Goal: Task Accomplishment & Management: Use online tool/utility

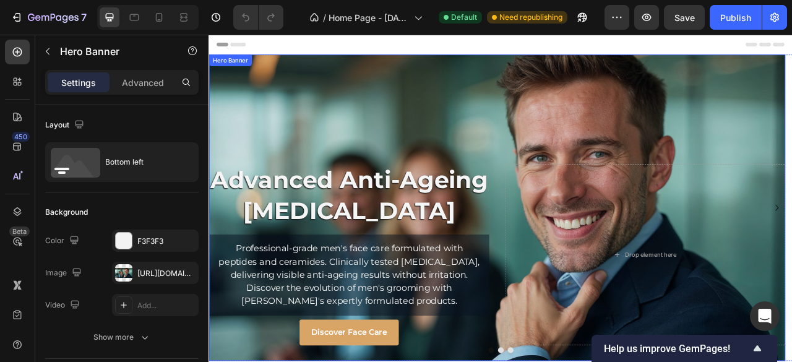
click at [484, 104] on div "Overlay" at bounding box center [576, 255] width 734 height 390
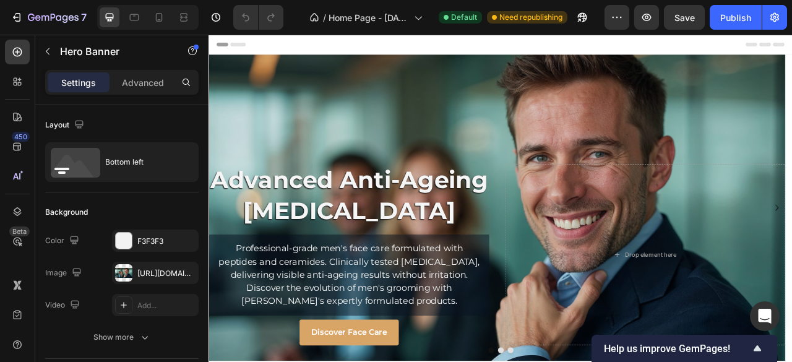
click at [542, 50] on div "Header" at bounding box center [580, 47] width 723 height 25
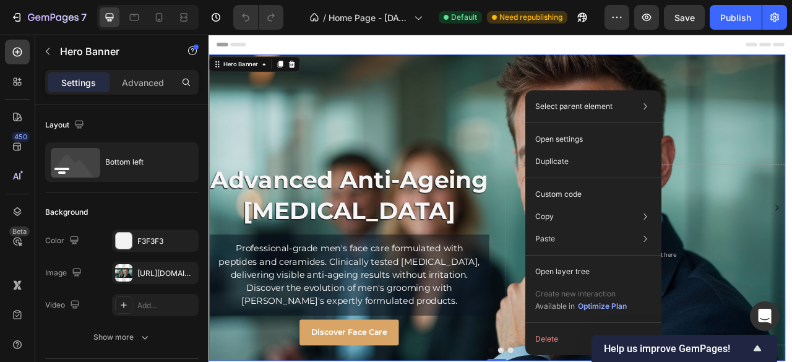
click at [591, 189] on div "Custom code" at bounding box center [594, 194] width 126 height 22
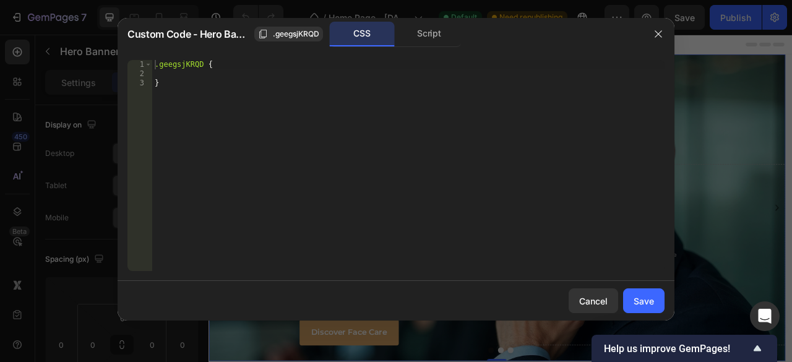
click at [423, 27] on div "Script" at bounding box center [429, 34] width 65 height 25
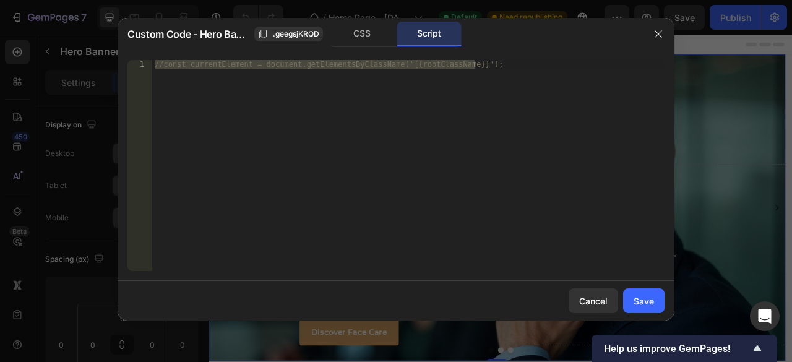
click at [598, 301] on div "Cancel" at bounding box center [593, 301] width 28 height 13
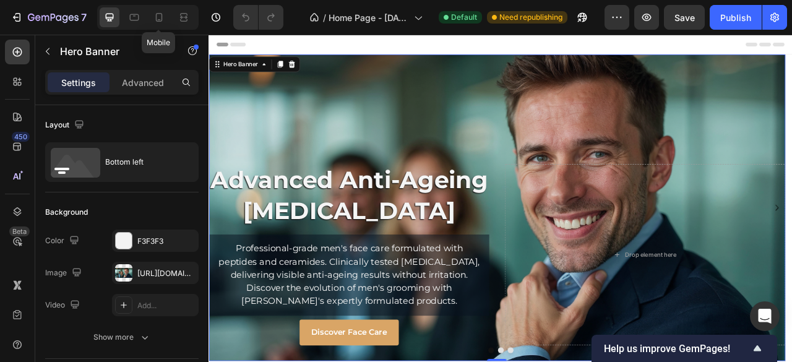
click at [163, 24] on div at bounding box center [159, 17] width 20 height 20
type input "100"
type input "500"
type input "100%"
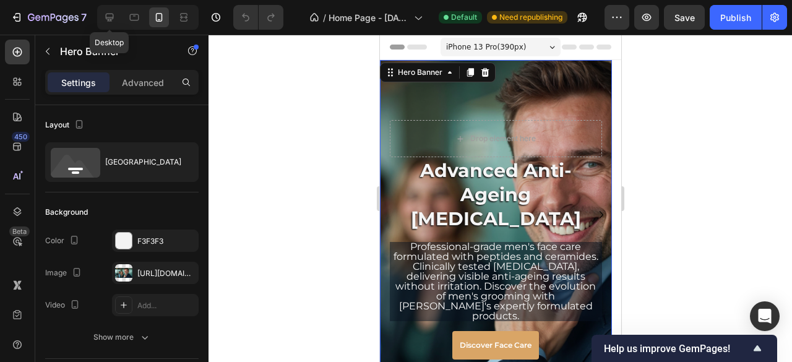
click at [113, 15] on icon at bounding box center [110, 18] width 8 height 8
type input "630"
type input "1200"
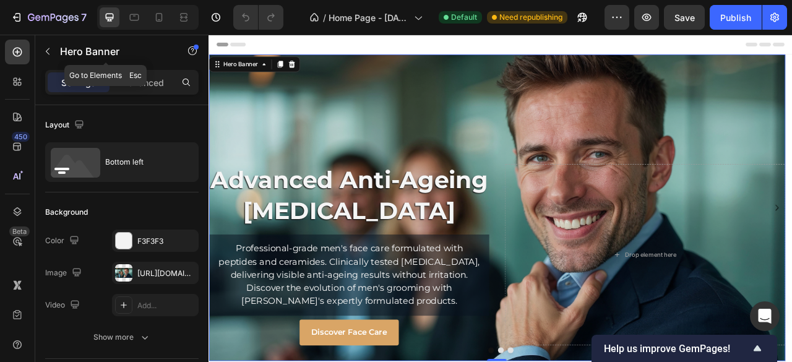
click at [51, 51] on icon "button" at bounding box center [48, 51] width 10 height 10
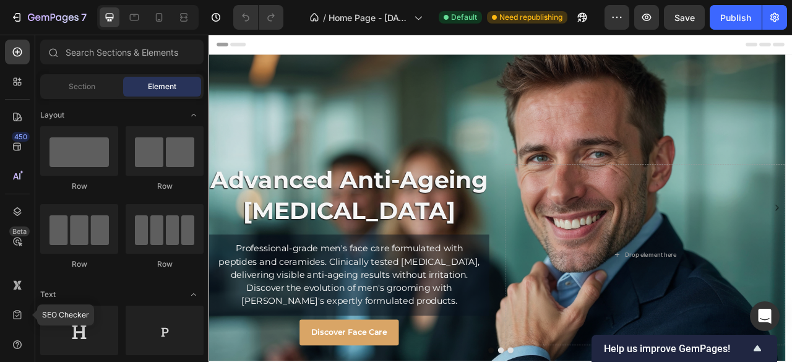
click at [19, 321] on icon at bounding box center [17, 315] width 12 height 12
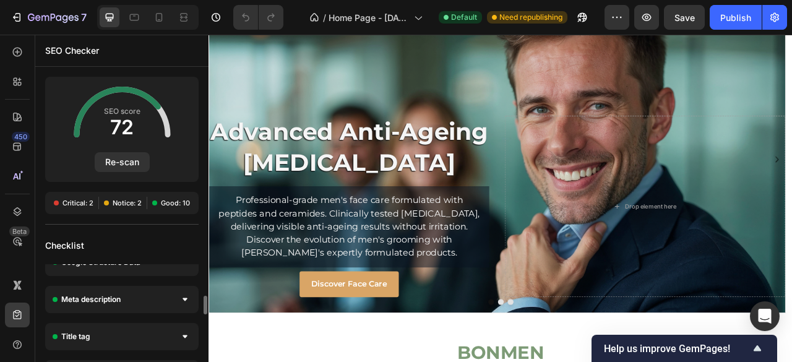
scroll to position [102, 0]
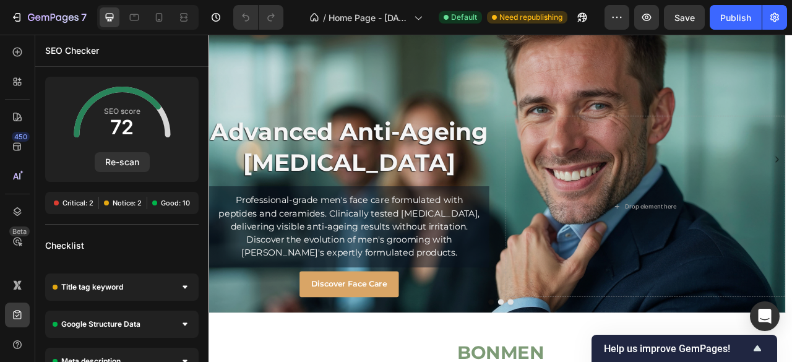
click at [150, 293] on div "Title tag keyword" at bounding box center [122, 287] width 154 height 27
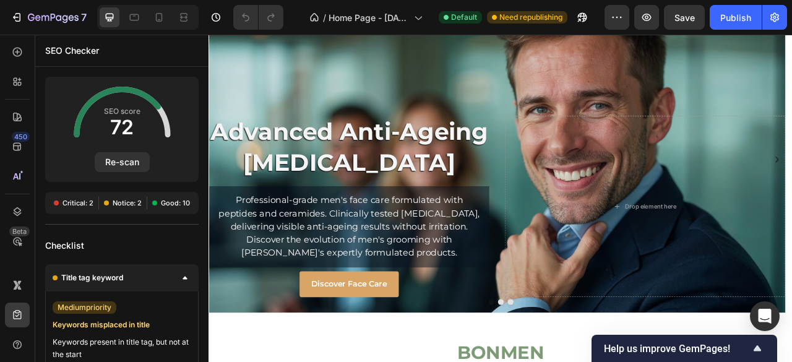
scroll to position [50, 0]
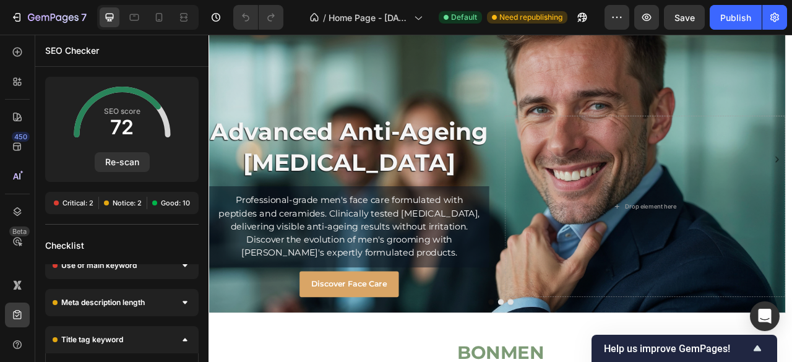
click at [149, 306] on div "Meta description length" at bounding box center [122, 302] width 154 height 27
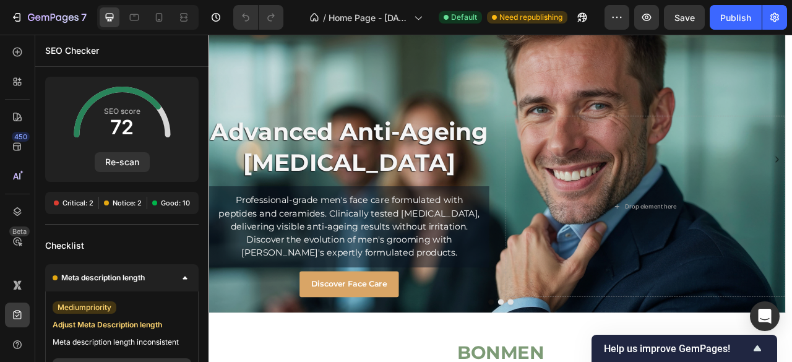
scroll to position [12, 0]
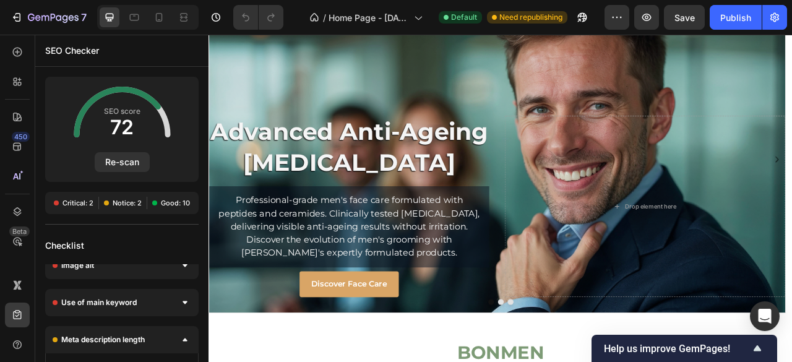
click at [137, 308] on div "Use of main keyword" at bounding box center [122, 302] width 154 height 27
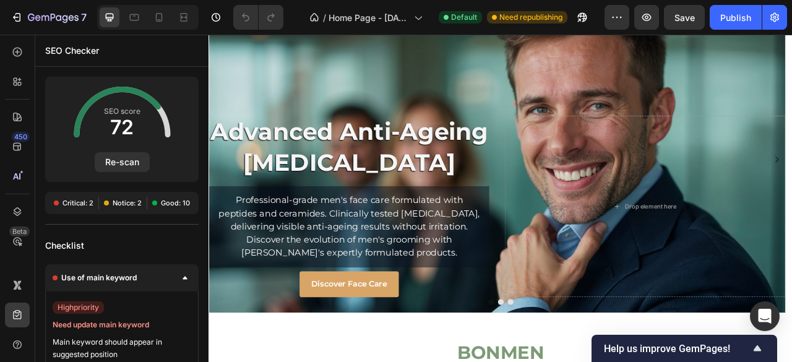
scroll to position [0, 0]
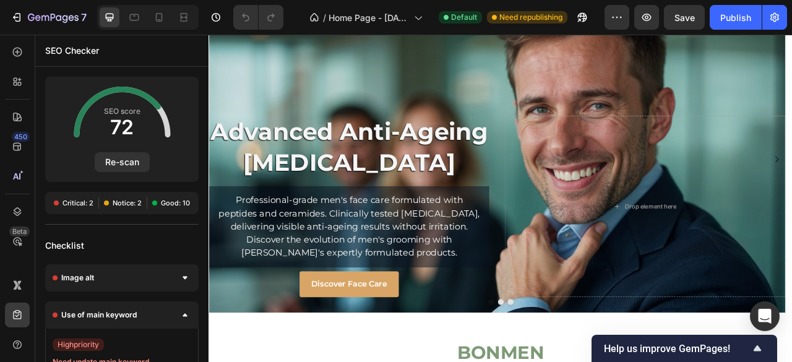
click at [139, 287] on div "Image alt" at bounding box center [122, 277] width 154 height 27
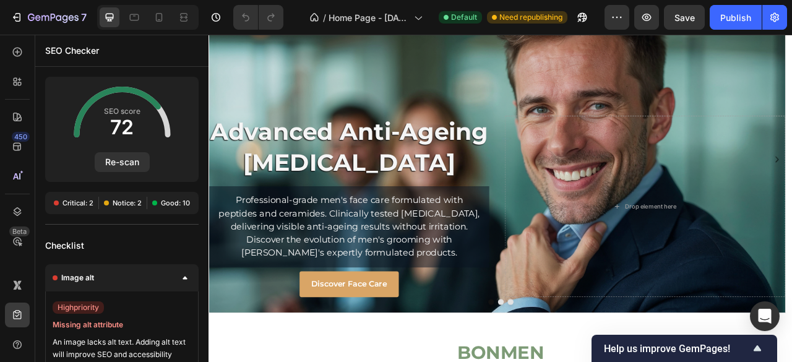
scroll to position [62, 0]
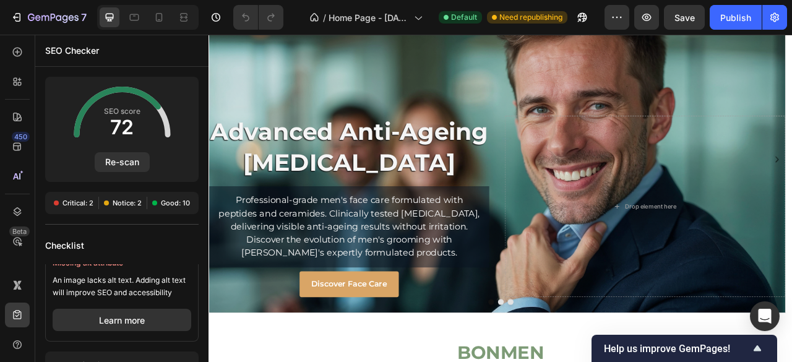
click at [123, 322] on button "Learn more" at bounding box center [122, 320] width 139 height 22
click at [14, 344] on icon at bounding box center [17, 344] width 9 height 9
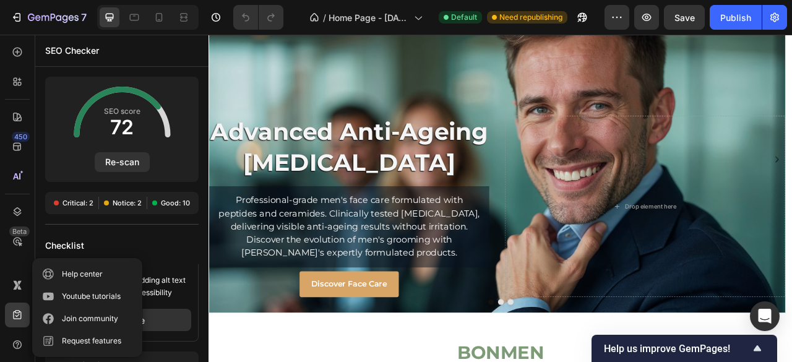
click at [14, 344] on icon at bounding box center [17, 344] width 9 height 9
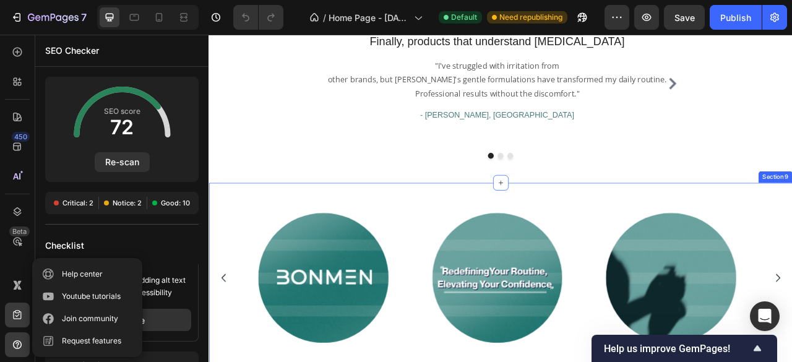
scroll to position [2138, 0]
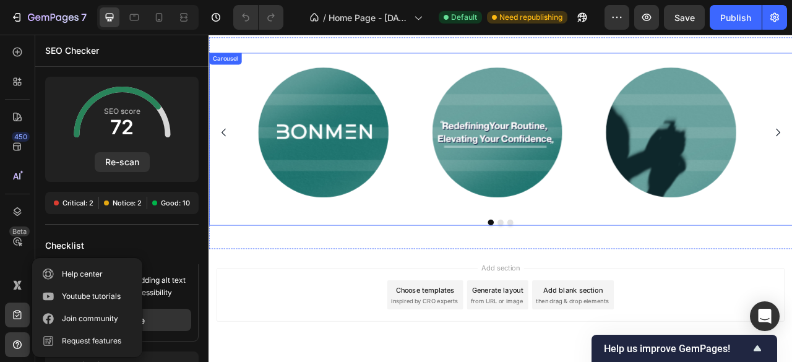
click at [792, 80] on div "Image Image Image" at bounding box center [580, 159] width 743 height 203
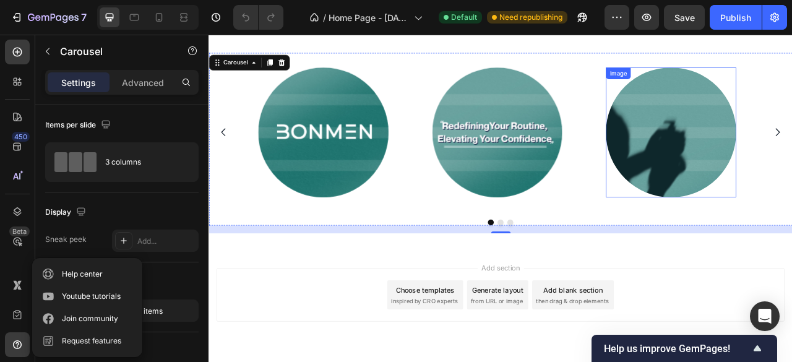
scroll to position [2076, 0]
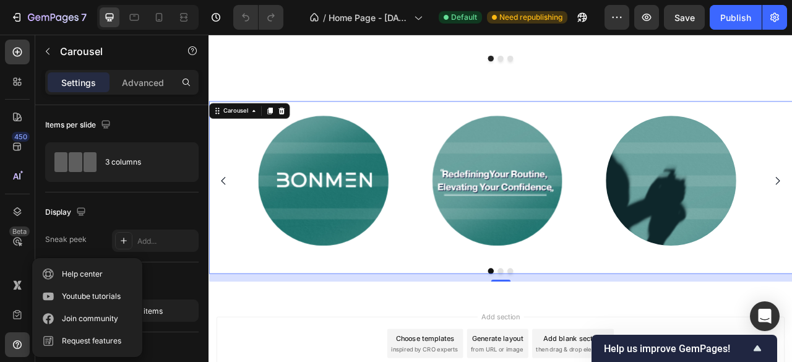
click at [303, 133] on icon at bounding box center [301, 132] width 8 height 9
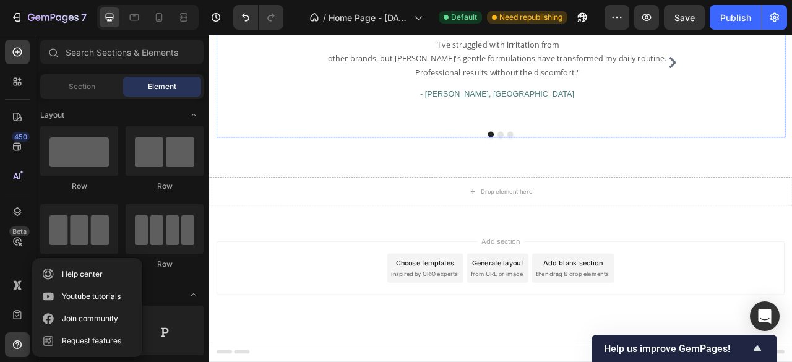
scroll to position [1977, 0]
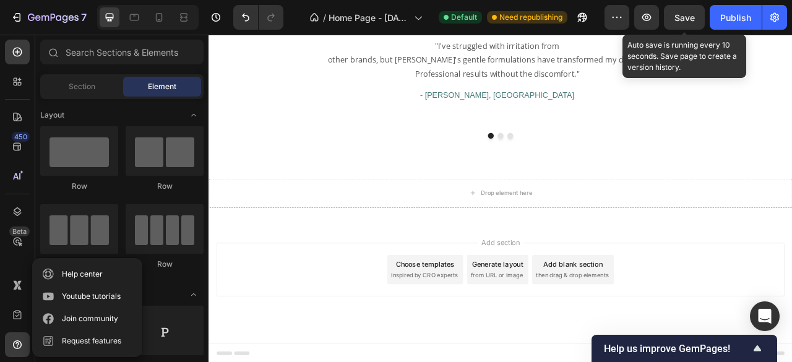
click at [682, 18] on span "Save" at bounding box center [685, 17] width 20 height 11
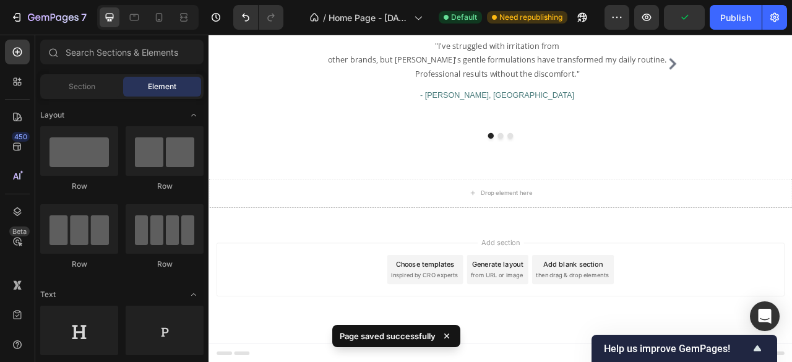
click at [730, 24] on button "Publish" at bounding box center [736, 17] width 52 height 25
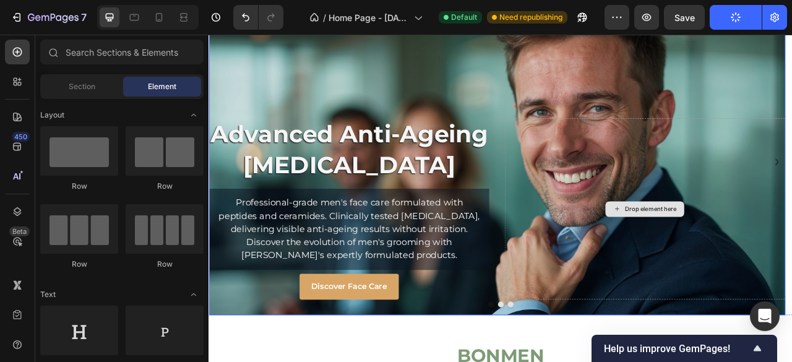
scroll to position [0, 0]
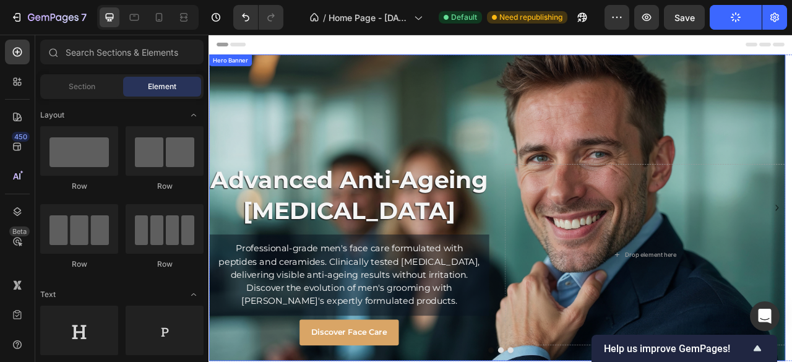
click at [419, 128] on div "Overlay" at bounding box center [576, 255] width 734 height 390
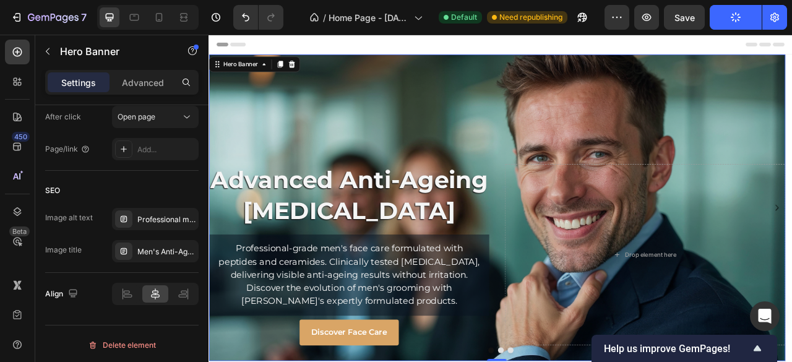
scroll to position [737, 0]
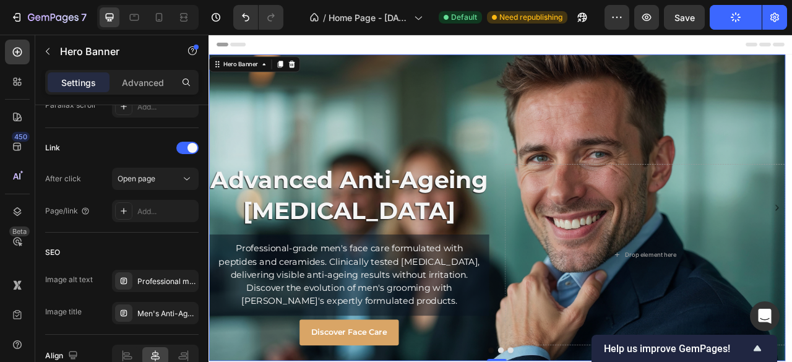
click at [579, 140] on div "Overlay" at bounding box center [576, 255] width 734 height 390
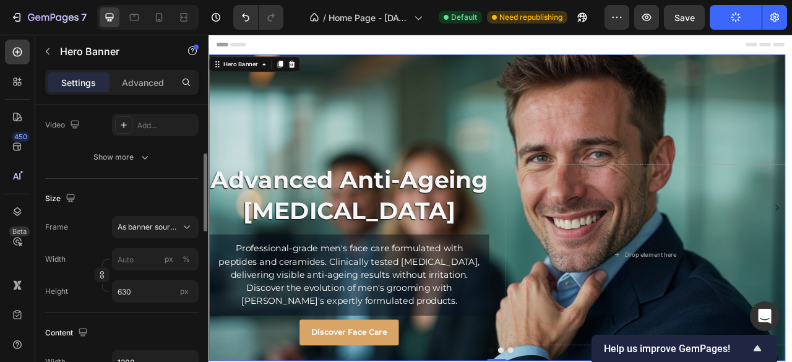
scroll to position [118, 0]
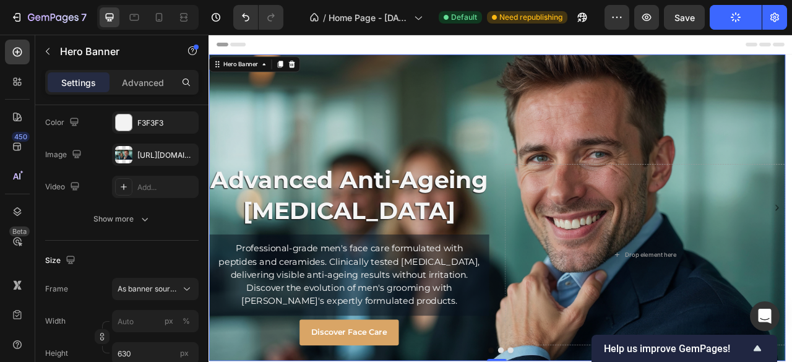
click at [142, 215] on icon "button" at bounding box center [145, 219] width 12 height 12
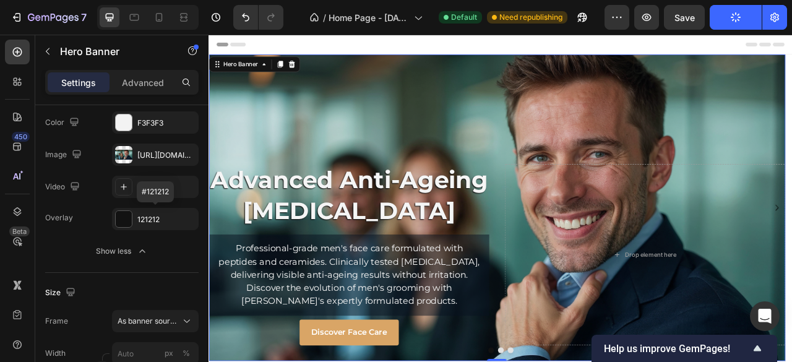
scroll to position [0, 0]
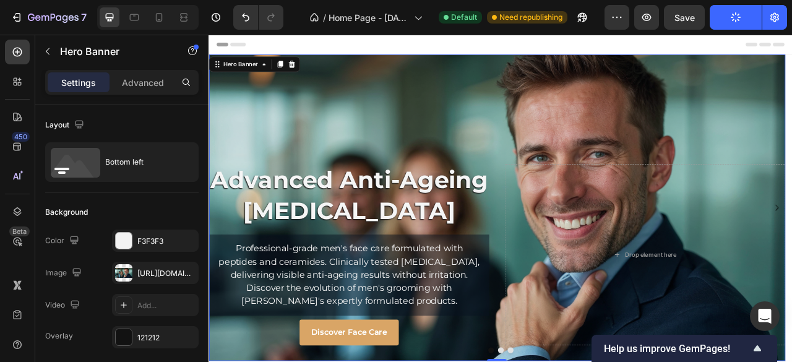
click at [150, 80] on p "Advanced" at bounding box center [143, 82] width 42 height 13
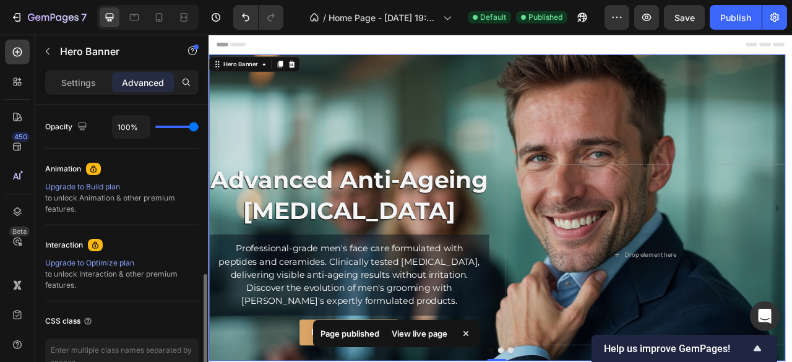
scroll to position [557, 0]
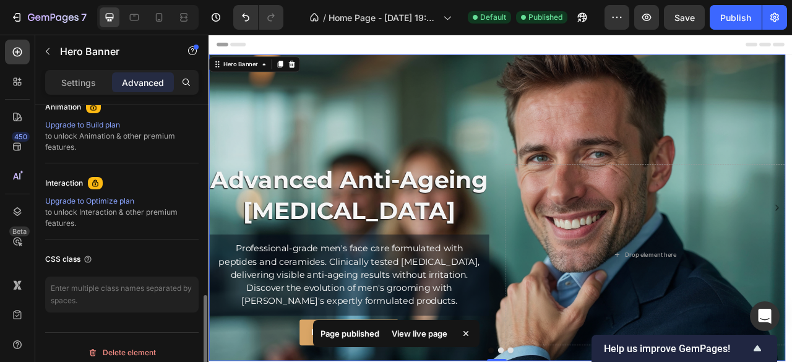
click at [322, 144] on div "Overlay" at bounding box center [576, 255] width 734 height 390
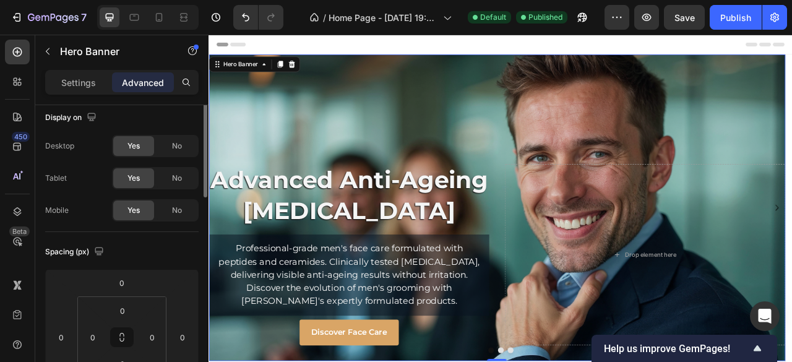
scroll to position [0, 0]
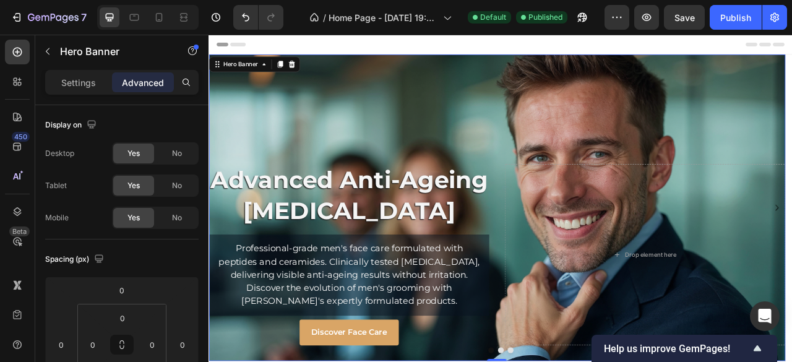
click at [90, 84] on p "Settings" at bounding box center [78, 82] width 35 height 13
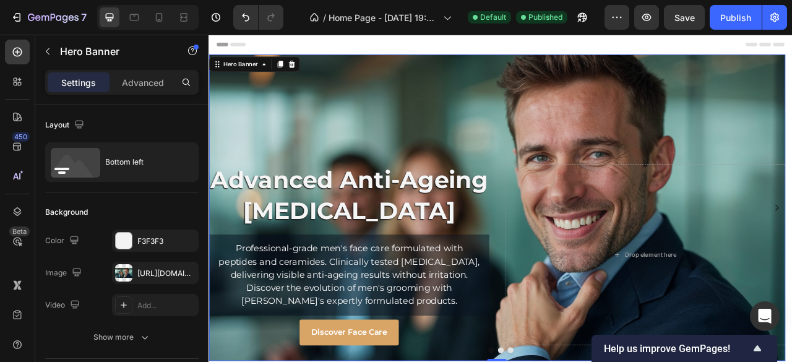
scroll to position [124, 0]
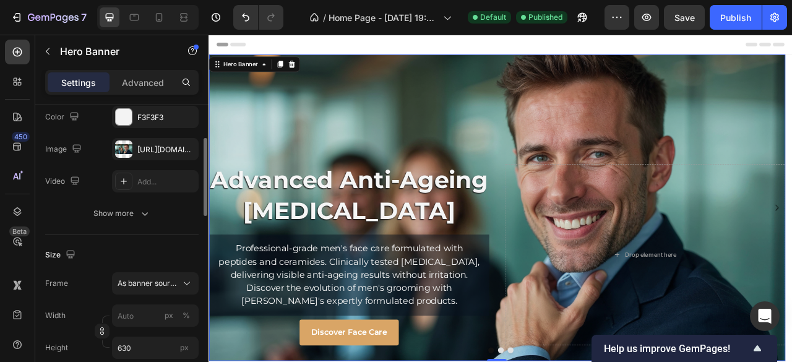
click at [145, 214] on icon "button" at bounding box center [145, 214] width 6 height 4
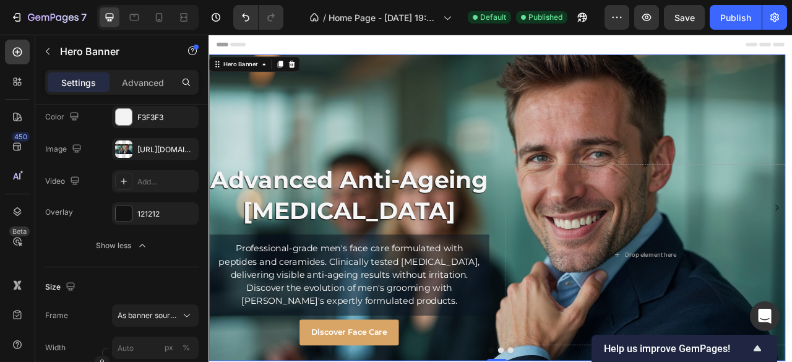
click at [457, 120] on div "Overlay" at bounding box center [576, 255] width 734 height 390
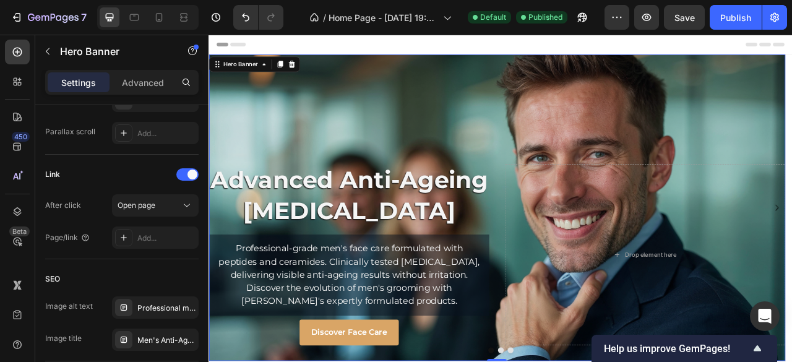
scroll to position [805, 0]
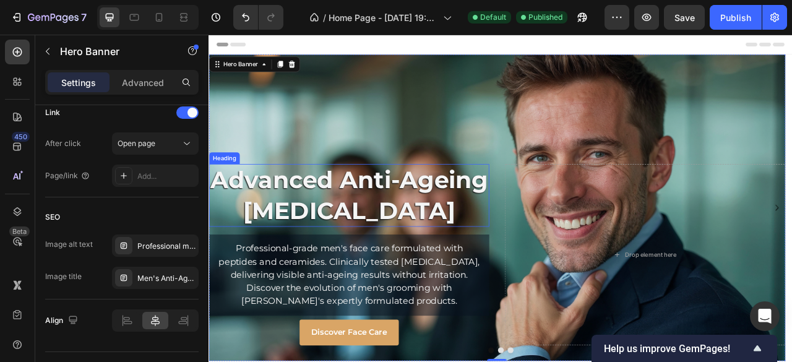
click at [342, 240] on h2 "Advanced Anti-Ageing [MEDICAL_DATA]" at bounding box center [387, 239] width 357 height 80
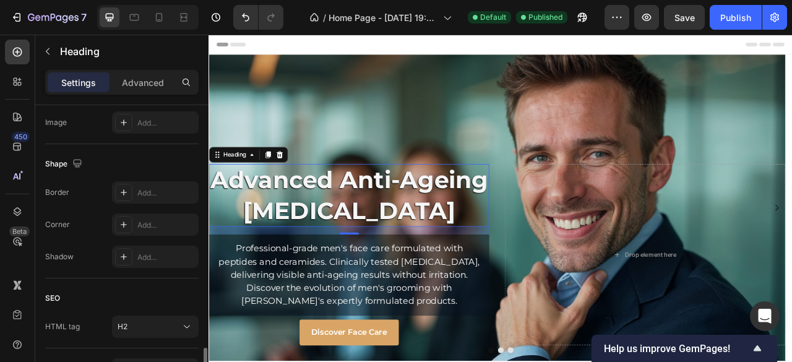
scroll to position [495, 0]
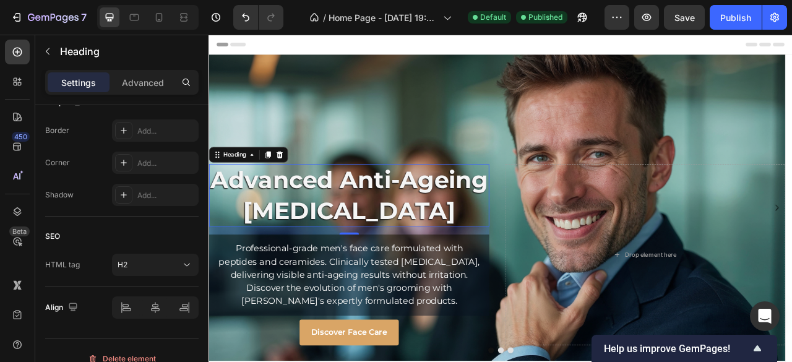
click at [176, 264] on div "H2" at bounding box center [149, 264] width 63 height 11
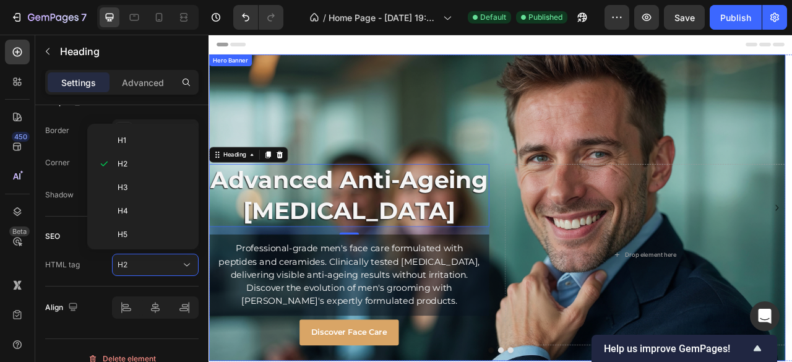
click at [347, 136] on div "Overlay" at bounding box center [576, 255] width 734 height 390
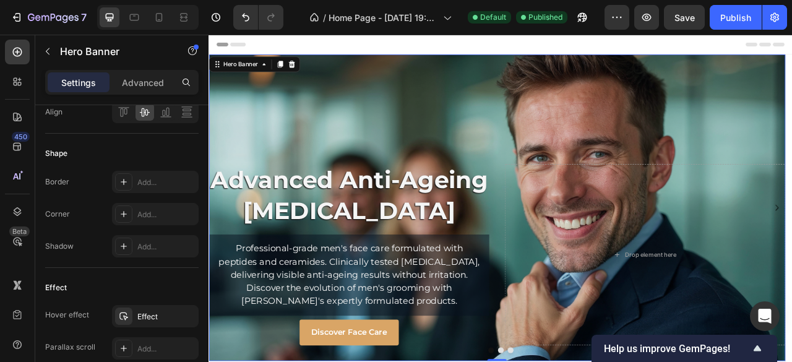
scroll to position [0, 0]
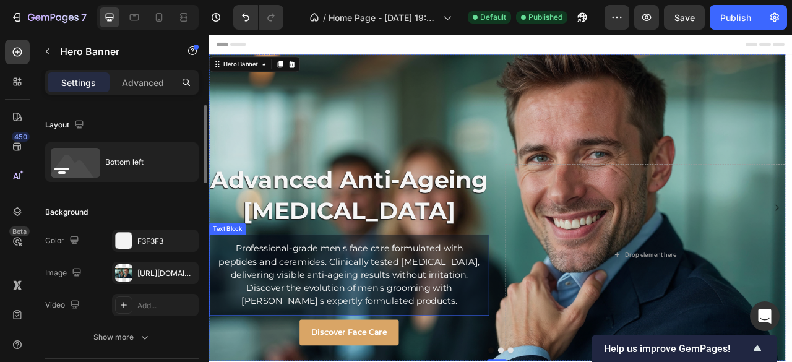
click at [314, 328] on p "Professional-grade men's face care formulated with peptides and ceramides. Clin…" at bounding box center [387, 341] width 337 height 84
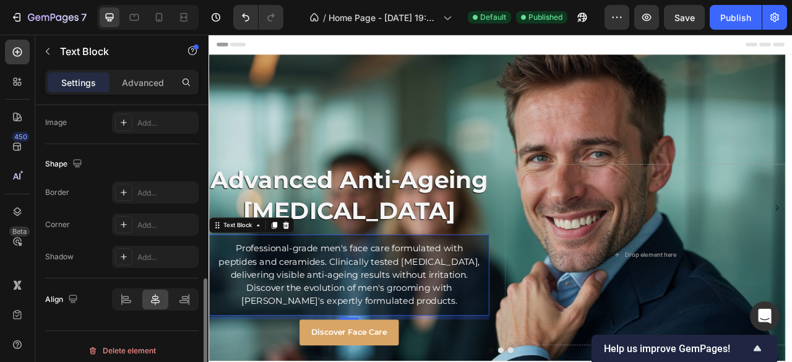
scroll to position [440, 0]
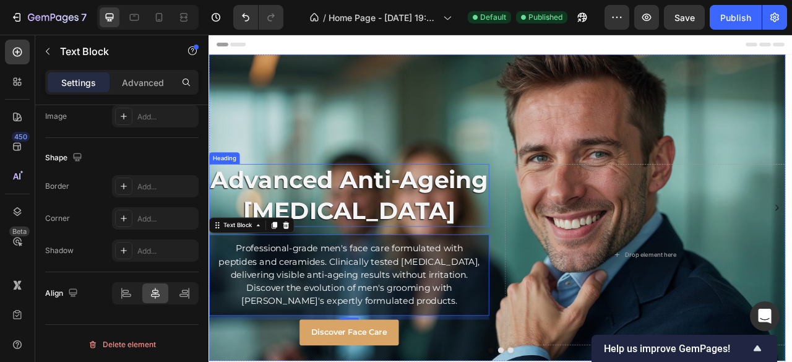
click at [323, 232] on h2 "Advanced Anti-Ageing [MEDICAL_DATA]" at bounding box center [387, 239] width 357 height 80
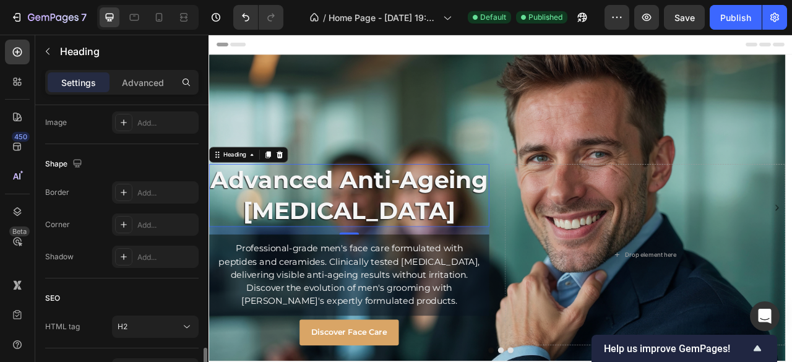
scroll to position [509, 0]
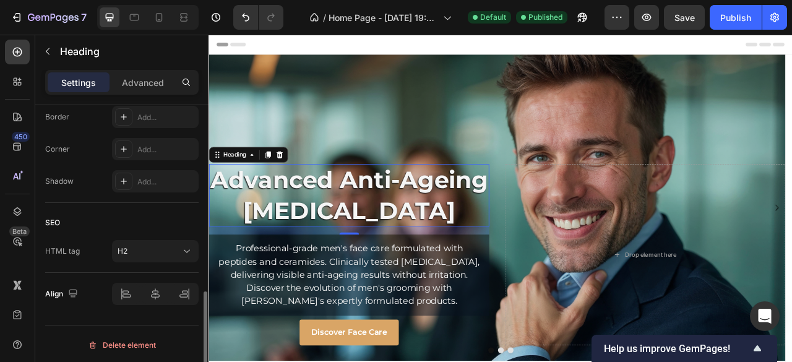
click at [157, 249] on div "H2" at bounding box center [149, 251] width 63 height 11
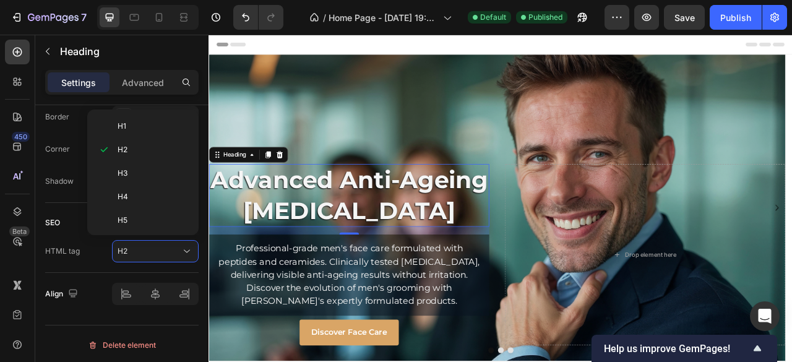
click at [131, 171] on p "H3" at bounding box center [151, 173] width 66 height 11
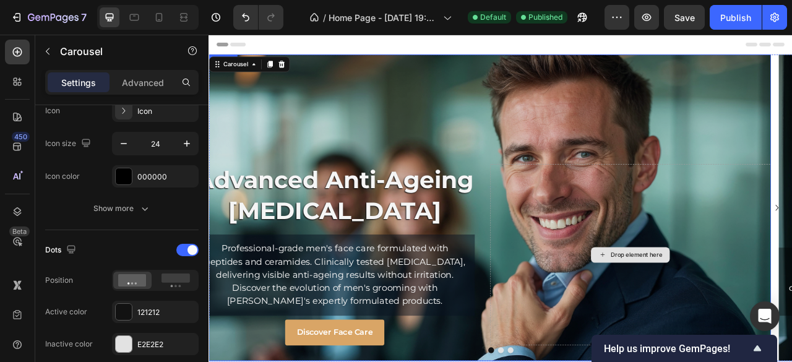
scroll to position [0, 0]
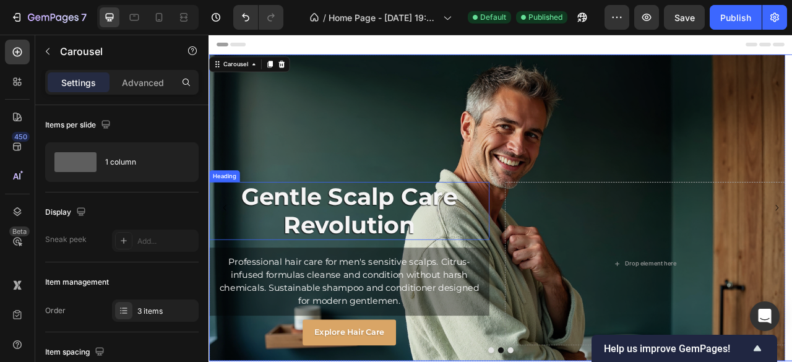
click at [326, 264] on h2 "Gentle Scalp Care Revolution" at bounding box center [387, 259] width 357 height 74
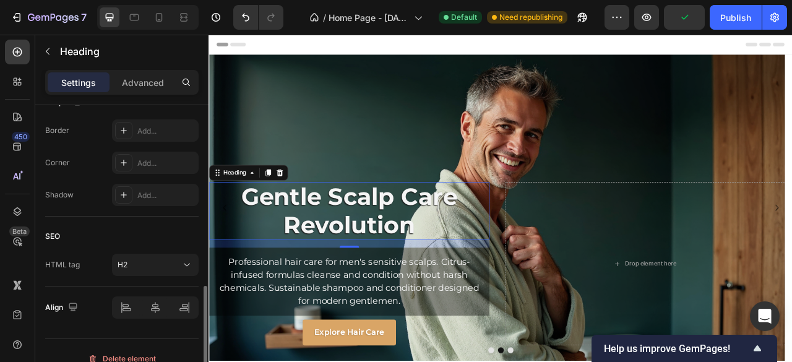
scroll to position [509, 0]
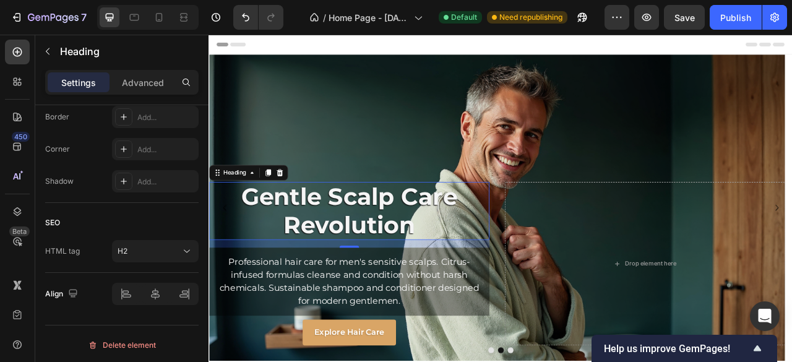
click at [153, 246] on div "H2" at bounding box center [149, 251] width 63 height 11
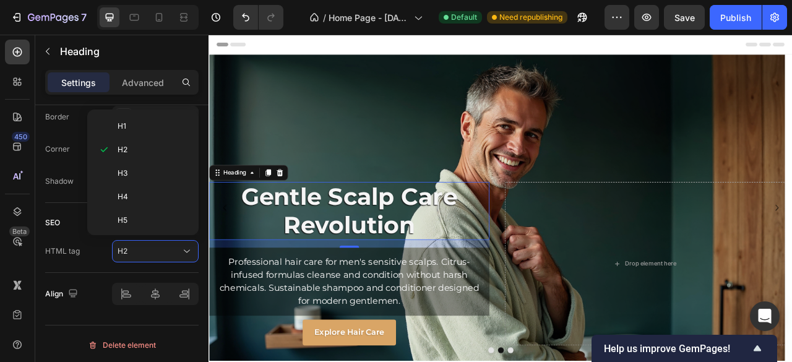
click at [139, 171] on p "H3" at bounding box center [151, 173] width 66 height 11
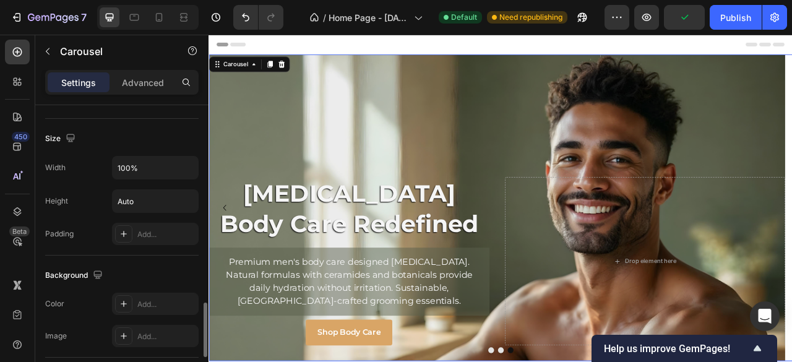
scroll to position [1114, 0]
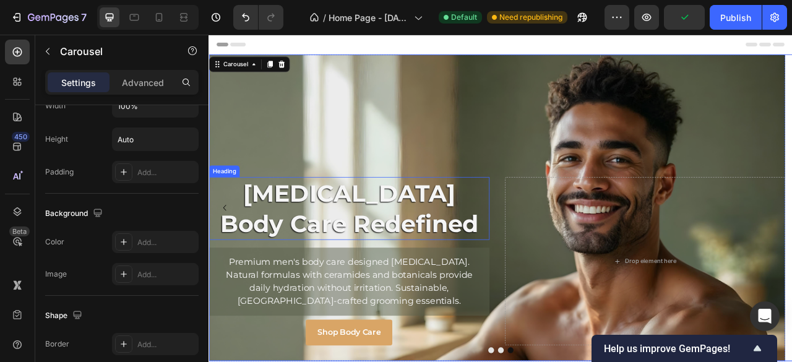
click at [337, 267] on h2 "[MEDICAL_DATA] Body Care Redefined" at bounding box center [387, 256] width 357 height 80
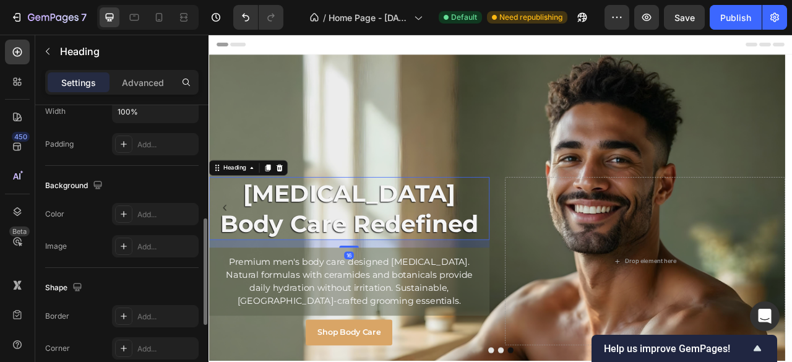
scroll to position [509, 0]
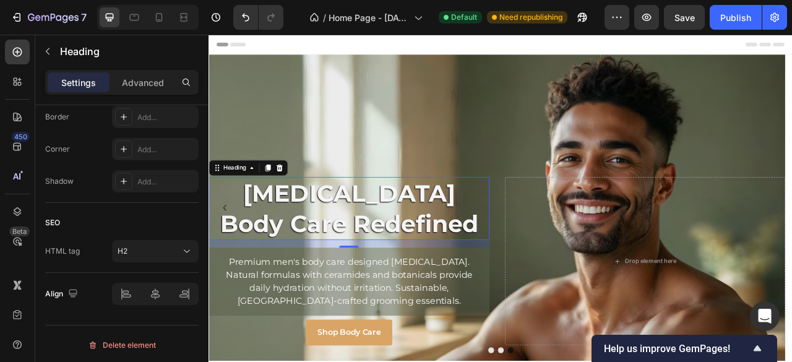
click at [142, 246] on div "H2" at bounding box center [149, 251] width 63 height 11
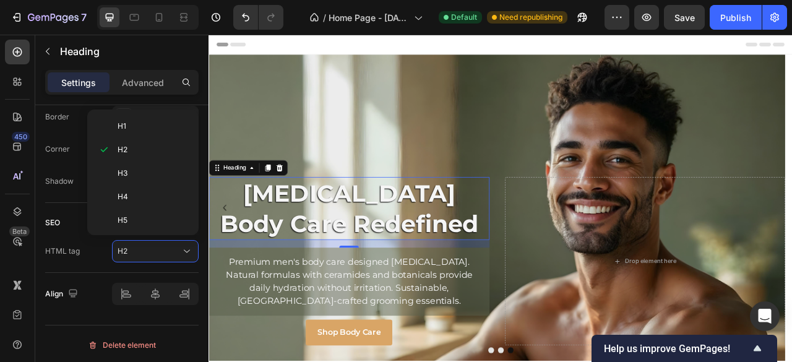
click at [132, 174] on p "H3" at bounding box center [151, 173] width 66 height 11
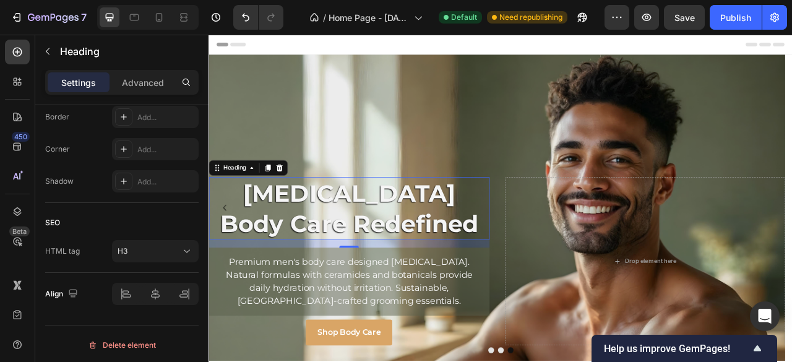
scroll to position [62, 0]
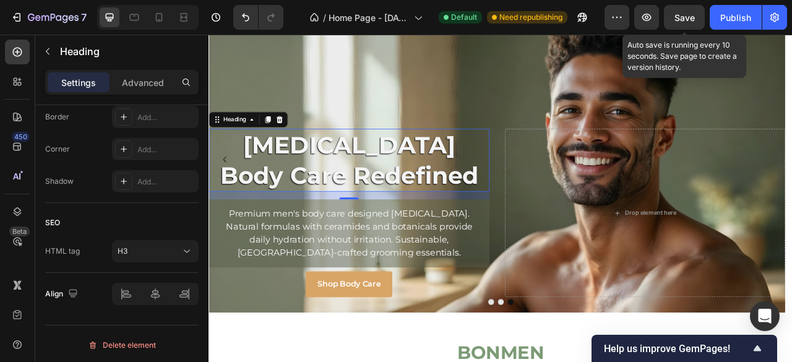
click at [688, 16] on span "Save" at bounding box center [685, 17] width 20 height 11
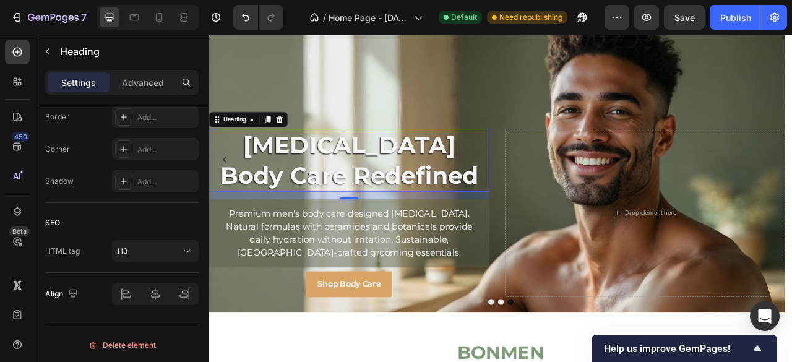
click at [735, 23] on div "Publish" at bounding box center [736, 17] width 31 height 13
